Goal: Transaction & Acquisition: Download file/media

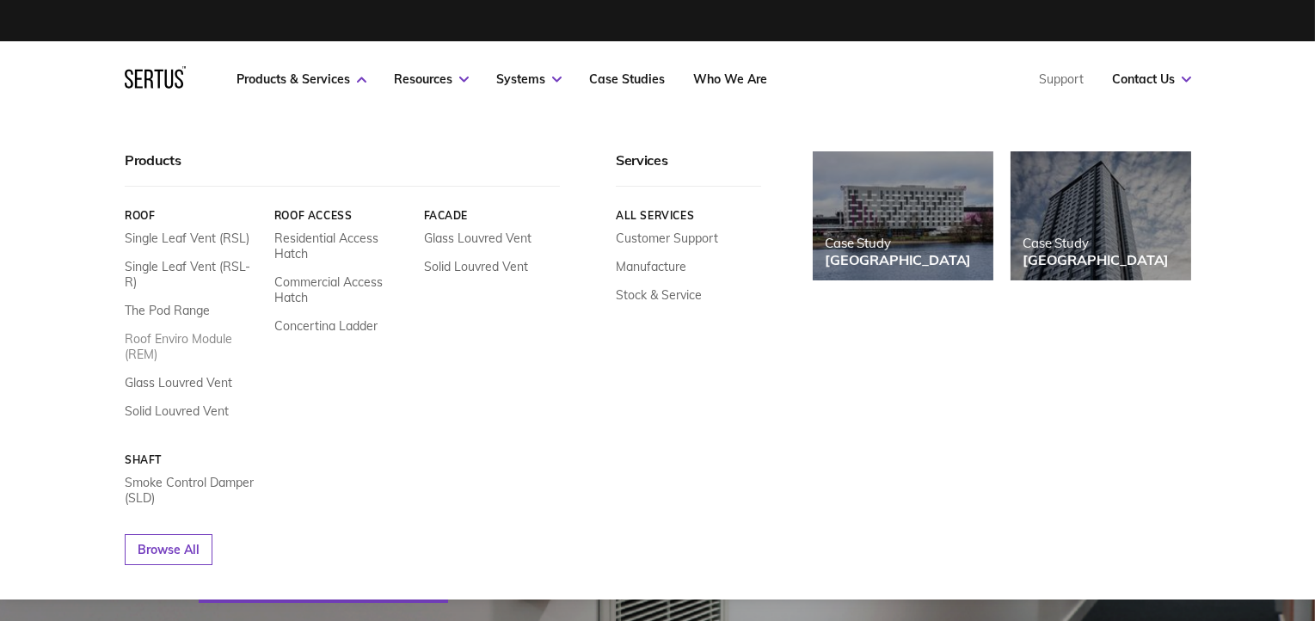
click at [192, 331] on link "Roof Enviro Module (REM)" at bounding box center [193, 346] width 137 height 31
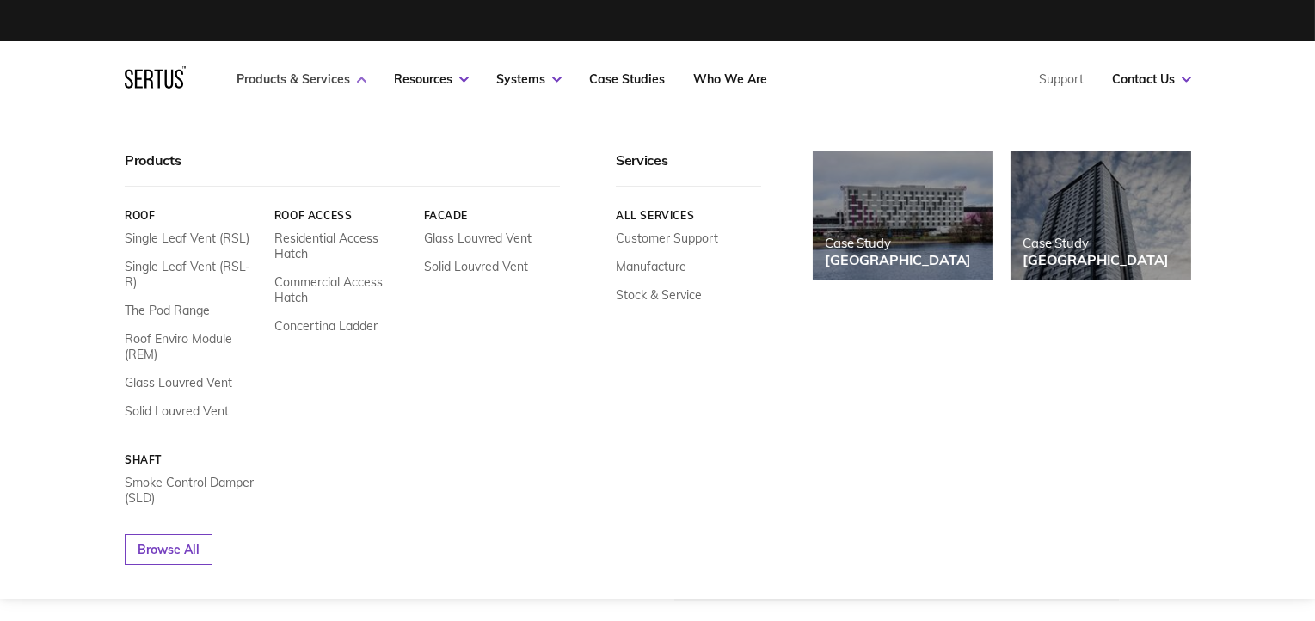
click at [316, 83] on link "Products & Services" at bounding box center [301, 78] width 129 height 15
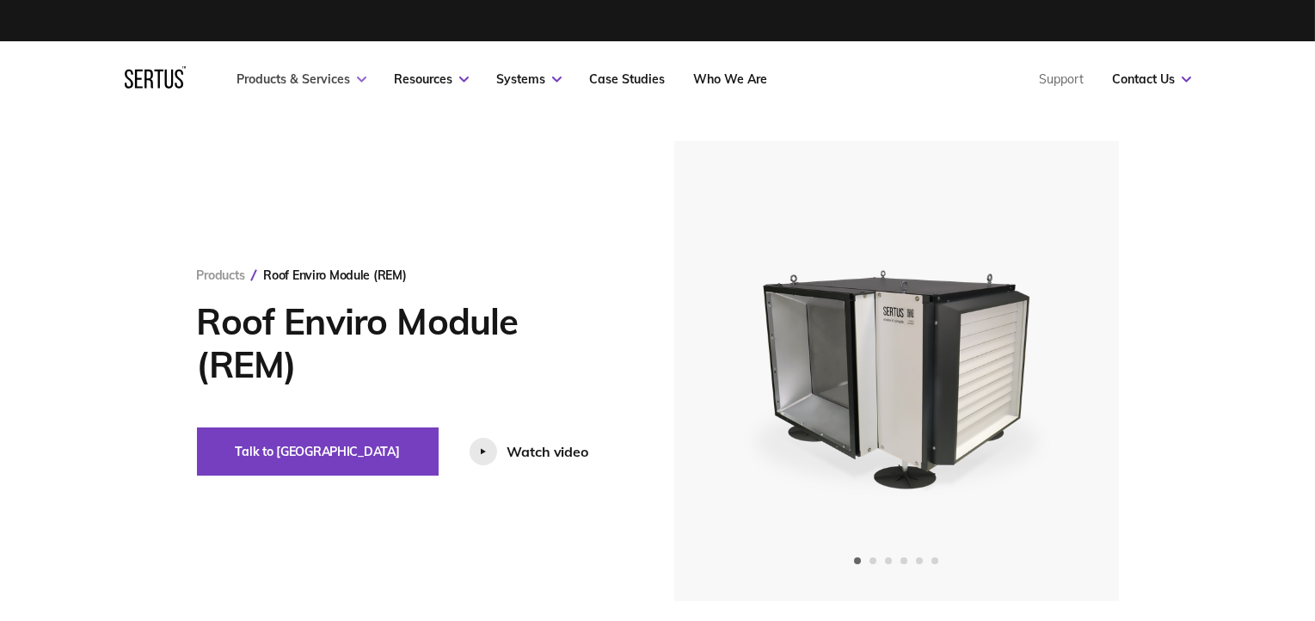
click at [349, 83] on link "Products & Services" at bounding box center [301, 78] width 129 height 15
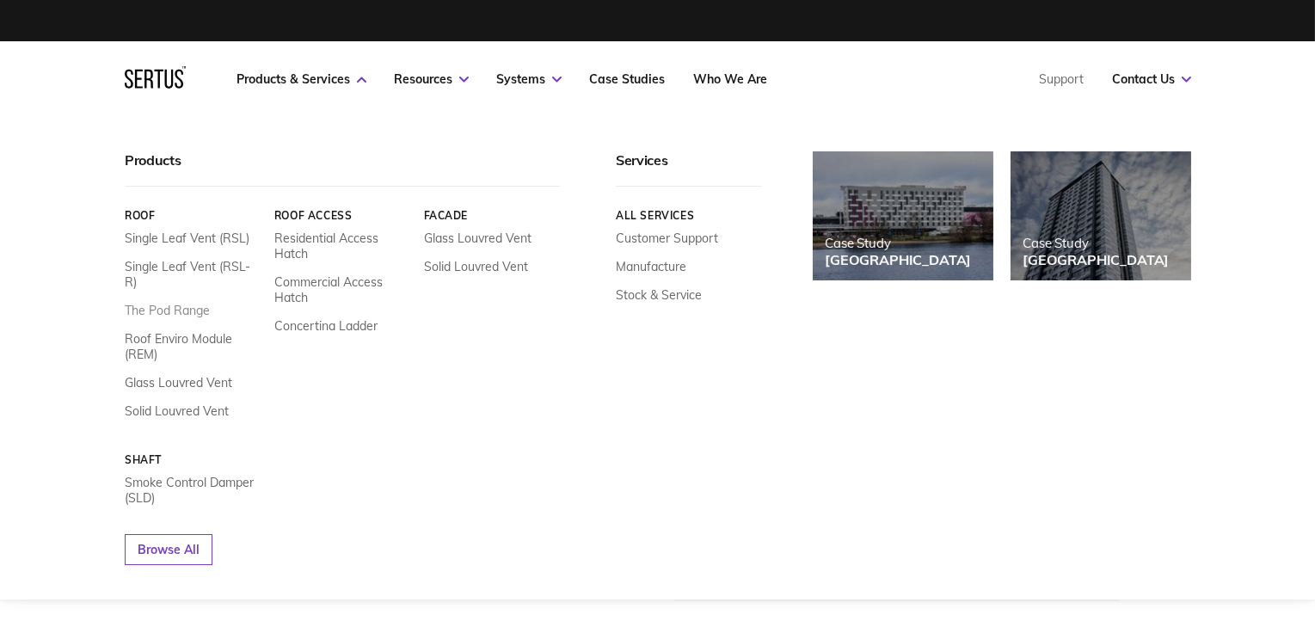
click at [196, 303] on link "The Pod Range" at bounding box center [167, 310] width 85 height 15
click at [360, 77] on icon at bounding box center [361, 80] width 9 height 6
click at [331, 233] on link "Residential Access Hatch" at bounding box center [341, 245] width 137 height 31
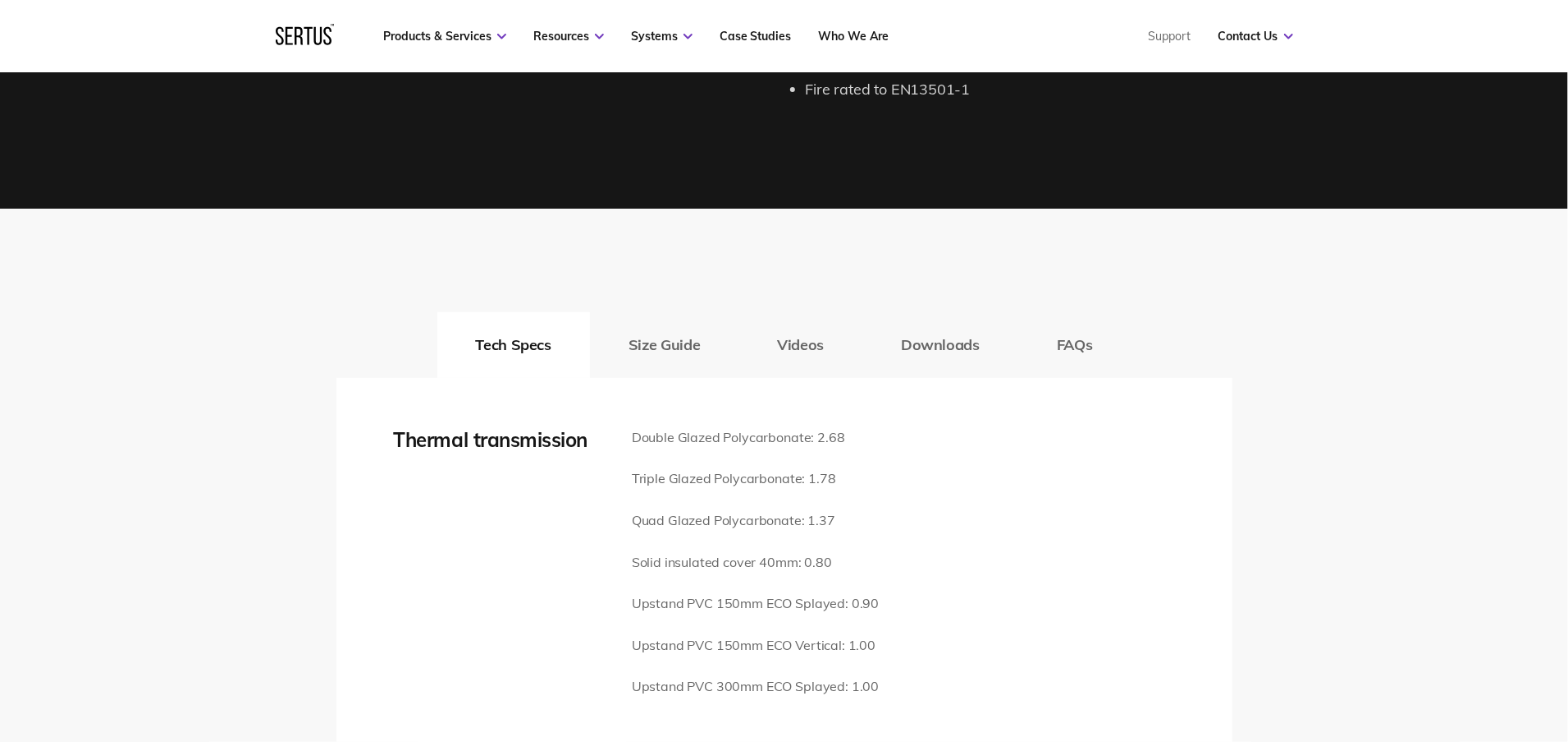
scroll to position [2155, 0]
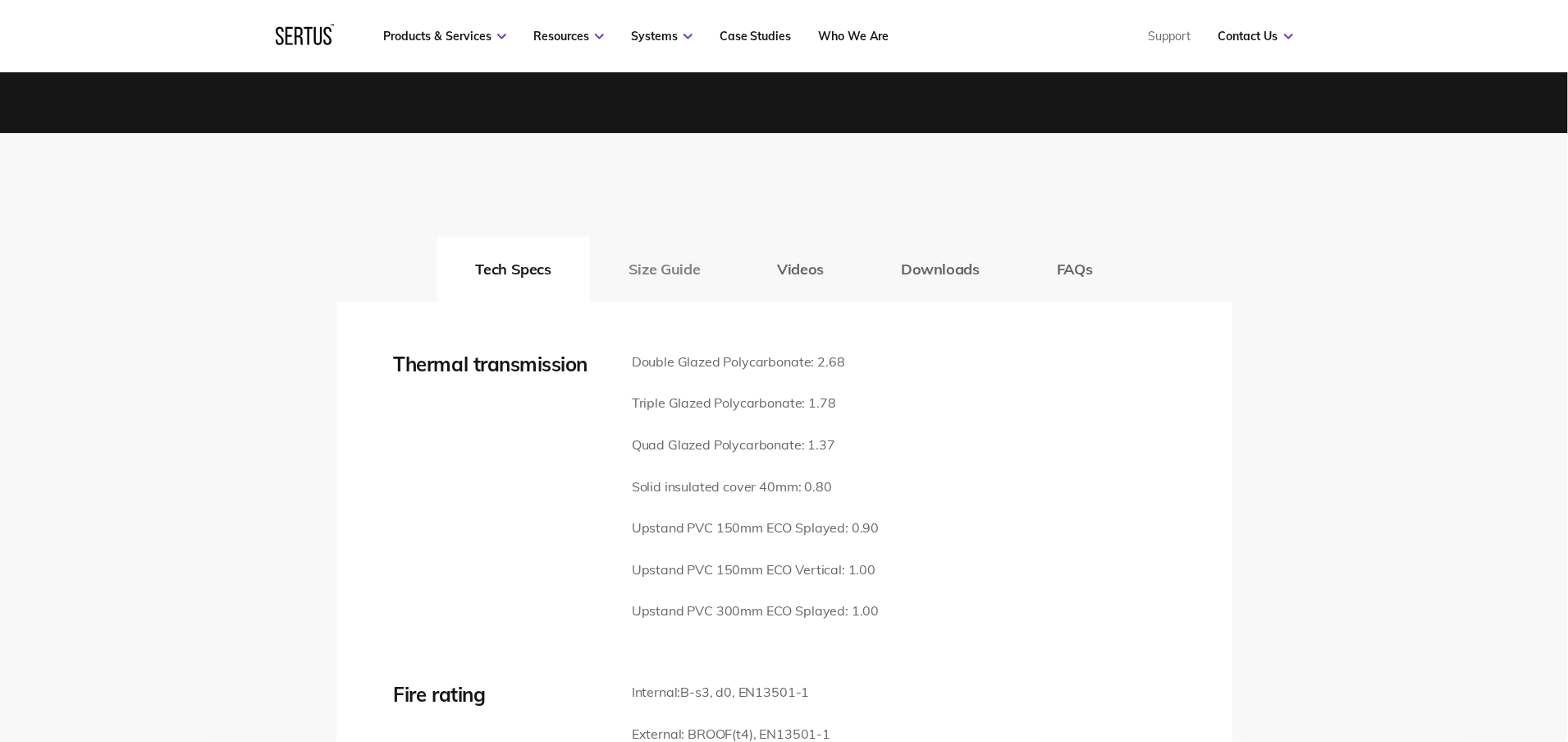
click at [687, 251] on button "Size Guide" at bounding box center [664, 269] width 149 height 66
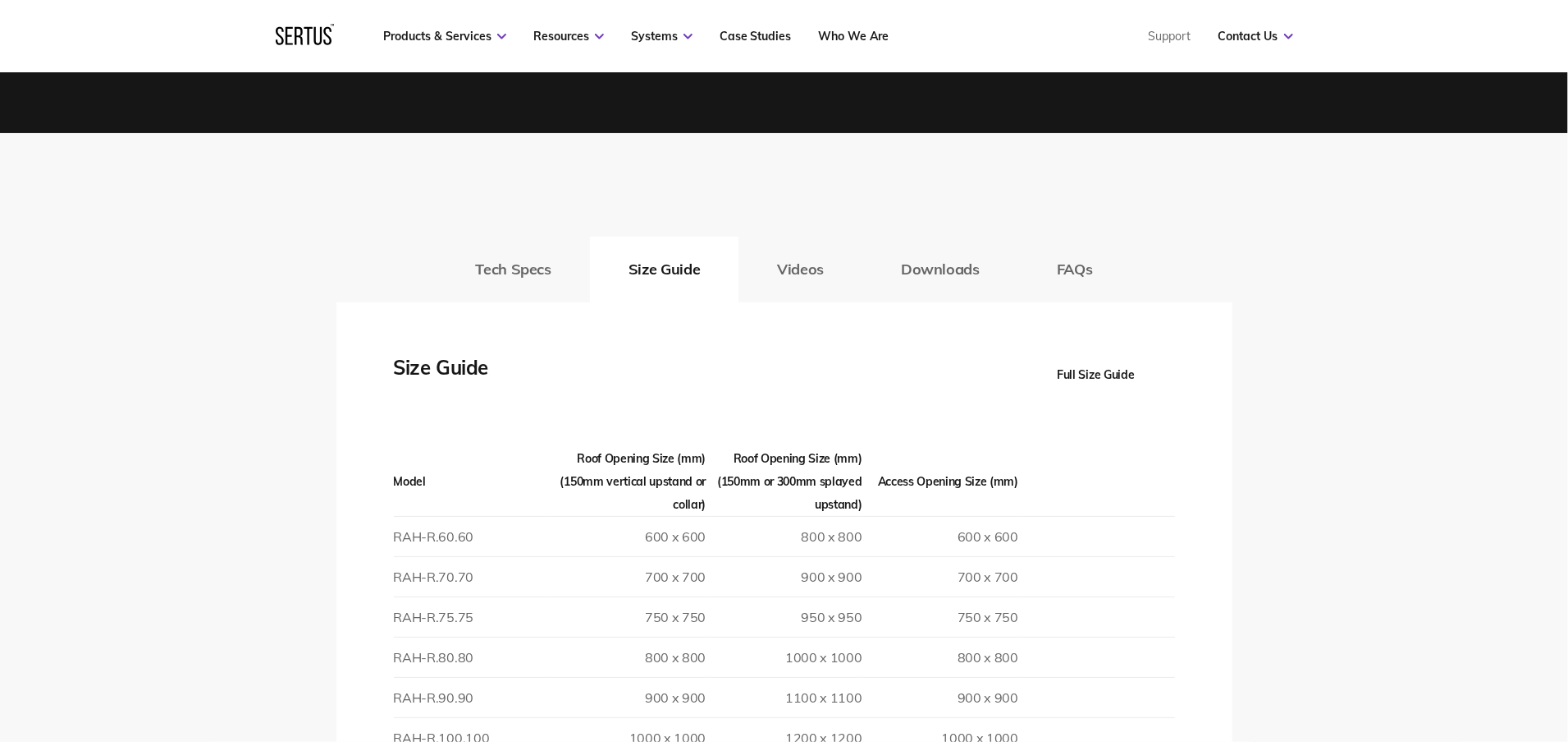
click at [1096, 351] on button "Full Size Guide" at bounding box center [1096, 374] width 157 height 46
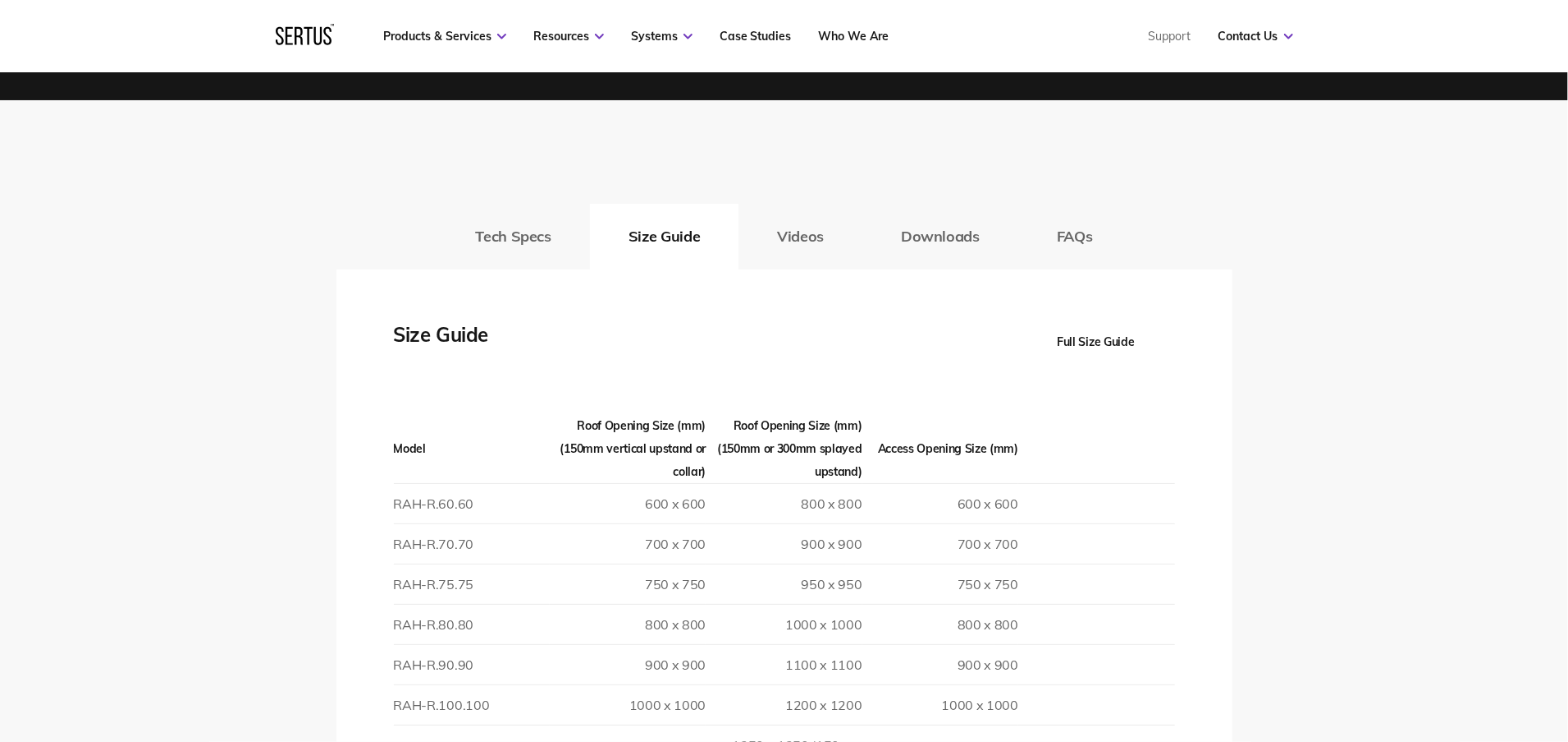
scroll to position [2258, 0]
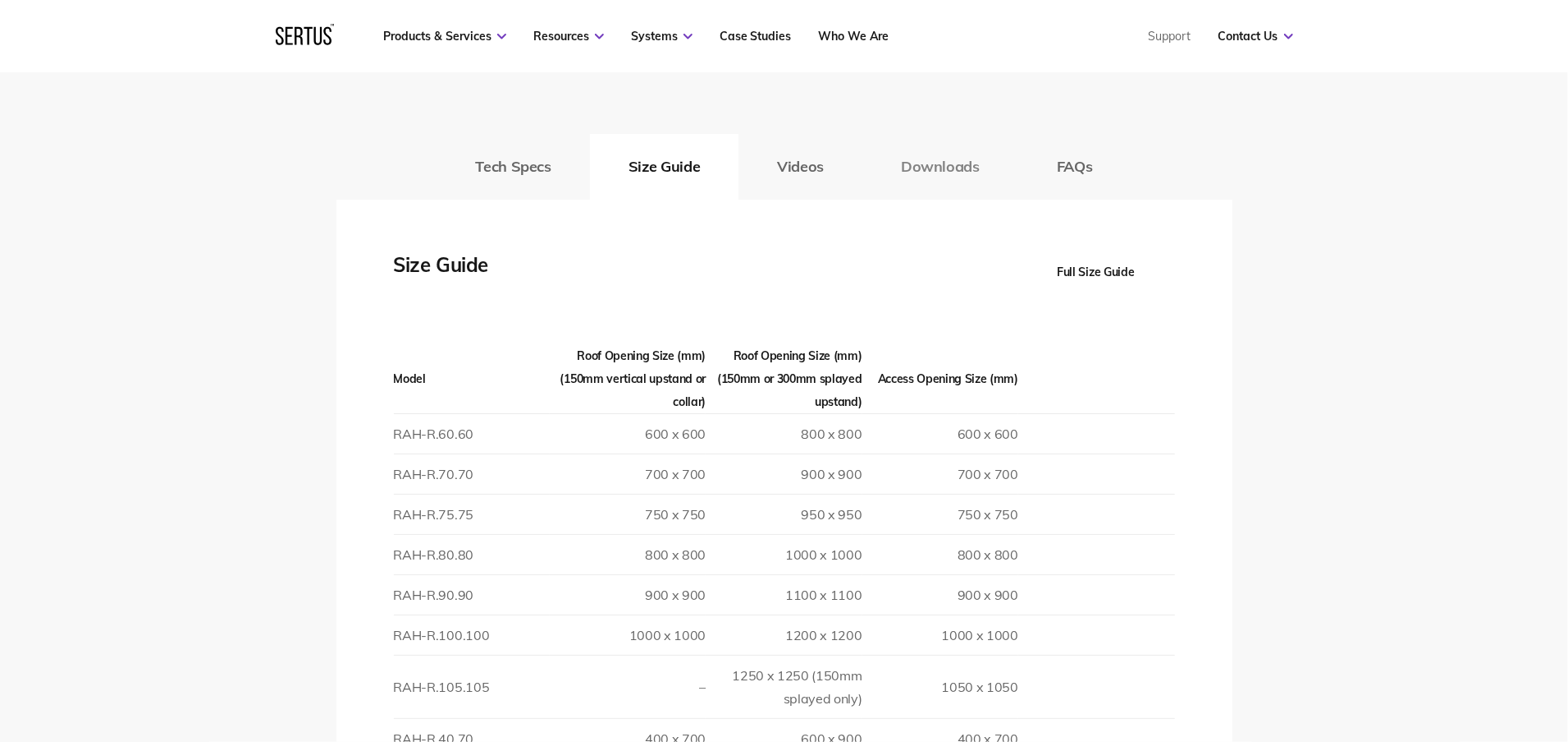
click at [929, 155] on button "Downloads" at bounding box center [940, 166] width 156 height 66
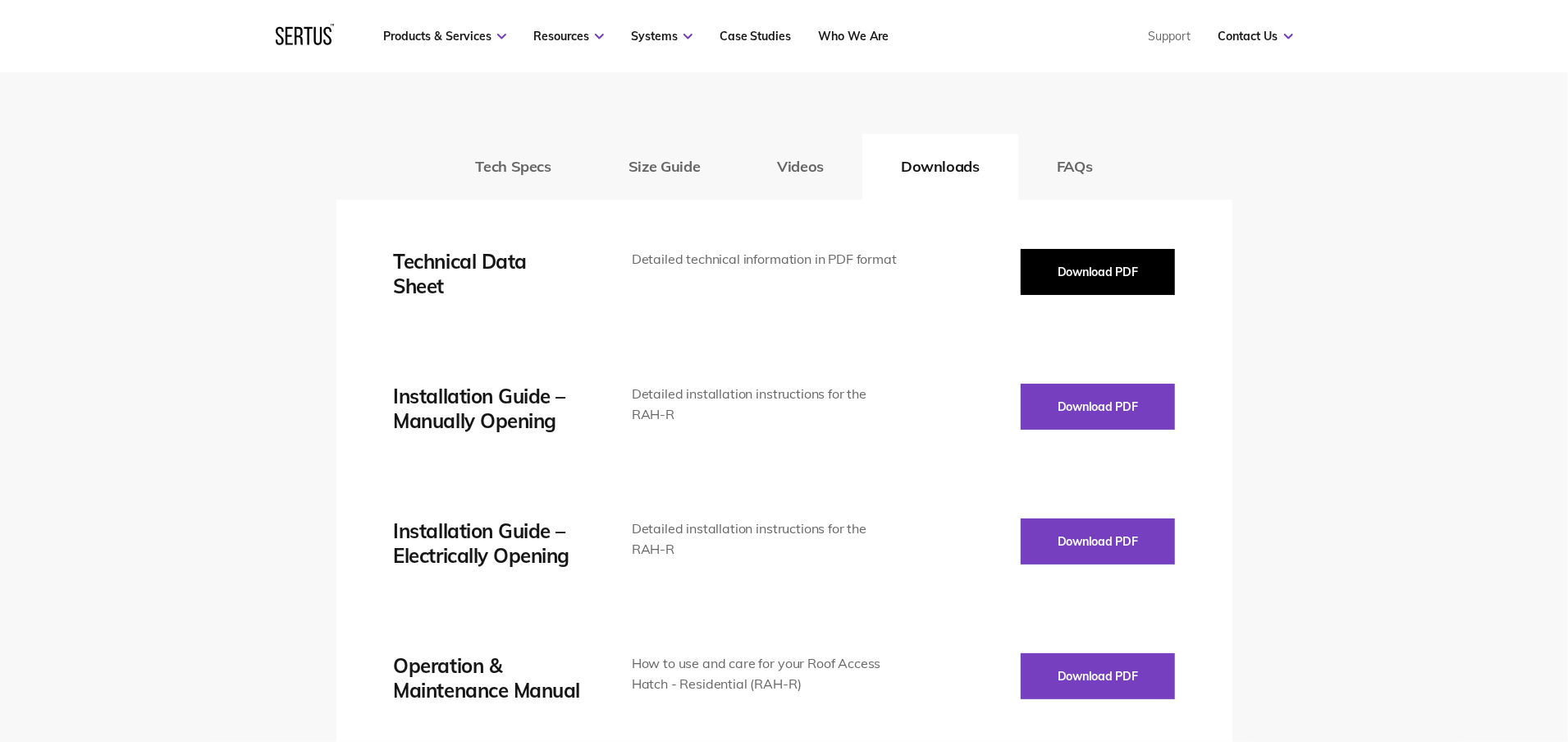
click at [1124, 251] on button "Download PDF" at bounding box center [1098, 272] width 155 height 46
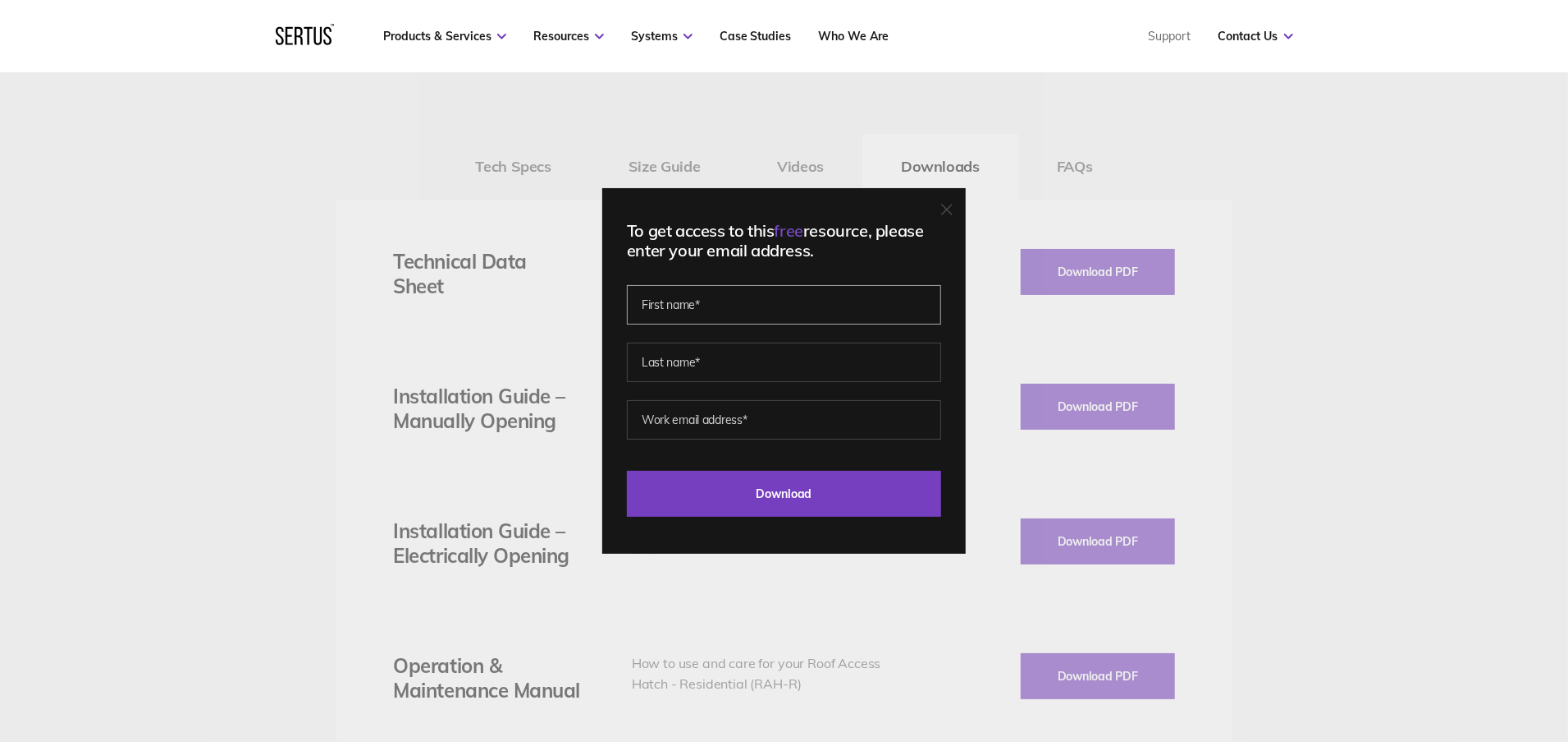
click at [820, 311] on input "text" at bounding box center [784, 304] width 314 height 39
type input "[PERSON_NAME]"
type input "[EMAIL_ADDRESS][DOMAIN_NAME]"
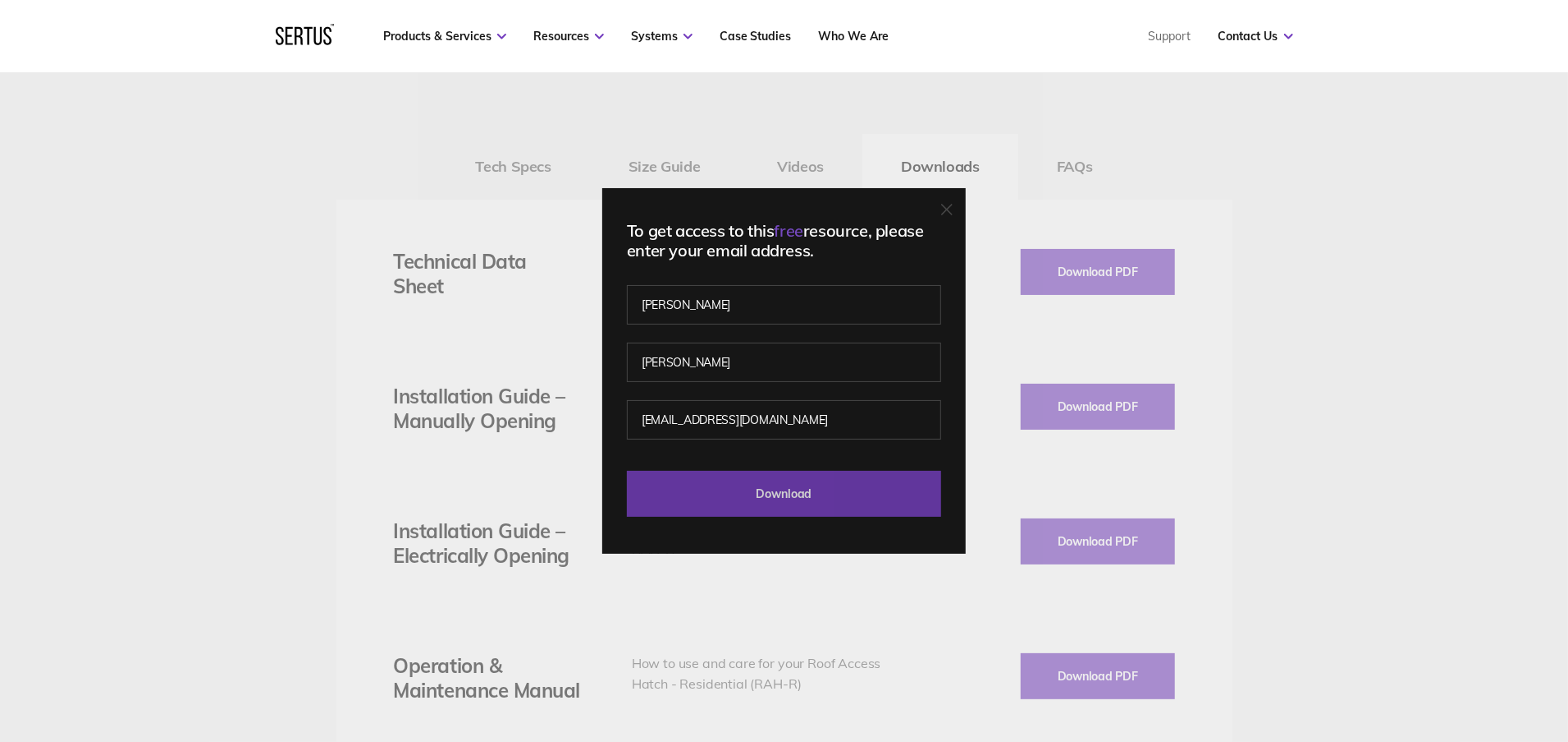
click at [796, 483] on input "Download" at bounding box center [784, 494] width 314 height 46
